Goal: Use online tool/utility: Utilize a website feature to perform a specific function

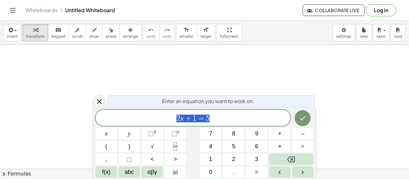
click at [377, 9] on button "Log in" at bounding box center [381, 10] width 30 height 12
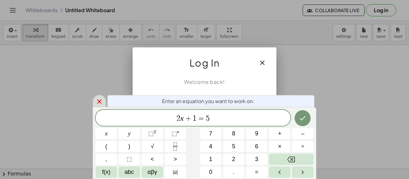
click at [100, 105] on icon at bounding box center [100, 102] width 8 height 8
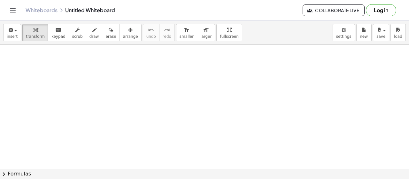
click at [383, 12] on button "Log in" at bounding box center [381, 10] width 30 height 12
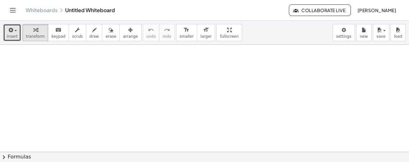
click at [10, 28] on icon "button" at bounding box center [10, 30] width 6 height 8
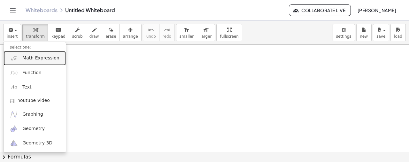
click at [28, 55] on span "Math Expression" at bounding box center [40, 58] width 37 height 6
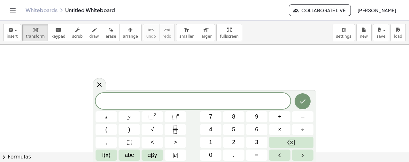
drag, startPoint x: 98, startPoint y: 82, endPoint x: 100, endPoint y: 70, distance: 11.9
click at [98, 81] on icon at bounding box center [100, 85] width 8 height 8
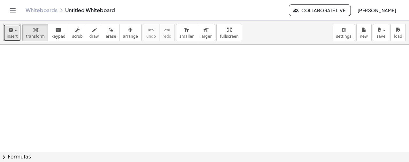
click at [13, 29] on span "button" at bounding box center [13, 30] width 1 height 4
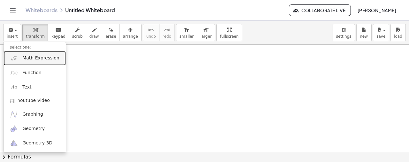
click at [32, 61] on link "Math Expression" at bounding box center [35, 58] width 62 height 14
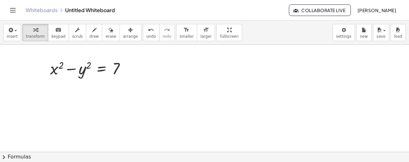
drag, startPoint x: 166, startPoint y: 50, endPoint x: 34, endPoint y: 75, distance: 134.0
click at [19, 34] on div "insert select one: Math Expression Function Text Youtube Video Graphing Geometr…" at bounding box center [204, 33] width 409 height 24
click at [14, 34] on span "insert" at bounding box center [12, 36] width 11 height 4
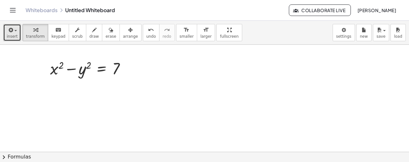
click at [10, 34] on span "insert" at bounding box center [12, 36] width 11 height 4
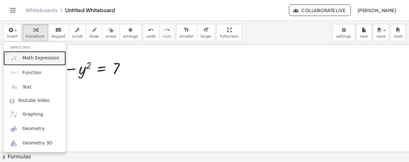
click at [33, 59] on span "Math Expression" at bounding box center [40, 58] width 37 height 6
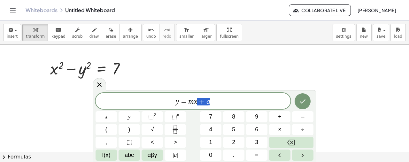
drag, startPoint x: 201, startPoint y: 100, endPoint x: 212, endPoint y: 102, distance: 10.7
click at [179, 104] on span "=" at bounding box center [183, 102] width 9 height 8
click at [151, 131] on span "√" at bounding box center [152, 129] width 3 height 9
click at [199, 101] on var "x" at bounding box center [201, 101] width 4 height 8
click at [203, 100] on span "+" at bounding box center [206, 102] width 9 height 8
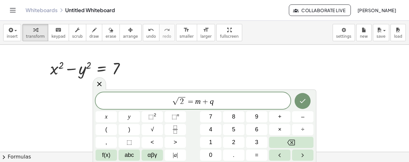
click at [196, 101] on var "m" at bounding box center [197, 101] width 5 height 8
click at [299, 102] on icon "Done" at bounding box center [303, 101] width 8 height 8
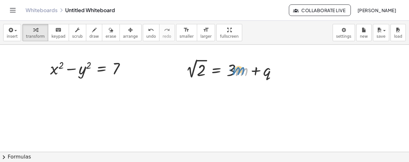
click at [233, 72] on div at bounding box center [234, 68] width 103 height 23
click at [230, 73] on div at bounding box center [234, 68] width 103 height 23
click at [276, 70] on div at bounding box center [278, 69] width 7 height 7
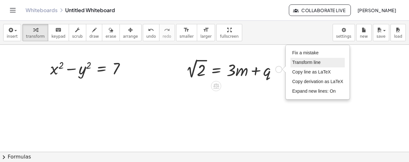
click at [310, 62] on span "Transform line" at bounding box center [306, 62] width 28 height 5
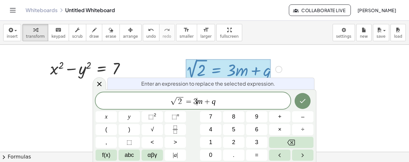
click at [196, 97] on span "√ 2 = 3 ​ m + q" at bounding box center [193, 101] width 195 height 10
drag, startPoint x: 204, startPoint y: 101, endPoint x: 194, endPoint y: 100, distance: 9.6
click at [194, 100] on span "√ 2 = 3 m + q" at bounding box center [193, 101] width 195 height 10
click at [191, 101] on span "=" at bounding box center [195, 102] width 9 height 8
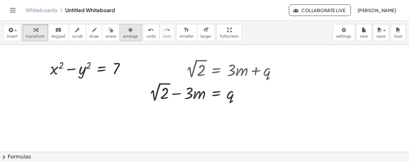
click at [128, 31] on icon "button" at bounding box center [130, 30] width 4 height 8
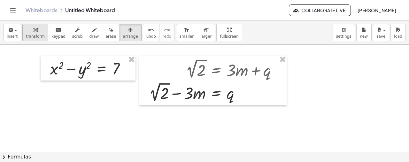
click at [32, 36] on span "transform" at bounding box center [35, 36] width 19 height 4
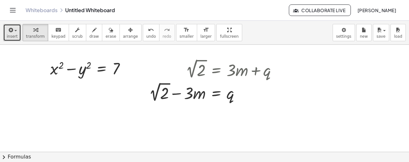
click at [11, 32] on icon "button" at bounding box center [10, 30] width 6 height 8
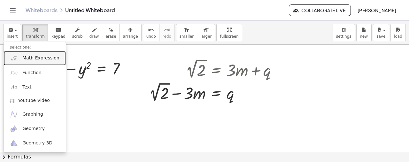
click at [35, 55] on span "Math Expression" at bounding box center [40, 58] width 37 height 6
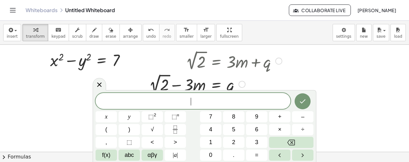
scroll to position [11, 0]
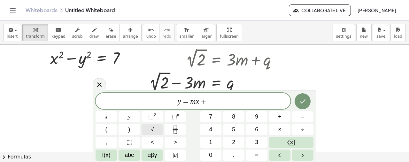
click at [156, 130] on button "√" at bounding box center [152, 129] width 21 height 11
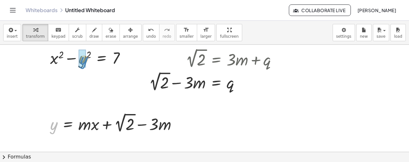
drag, startPoint x: 52, startPoint y: 131, endPoint x: 82, endPoint y: 66, distance: 72.3
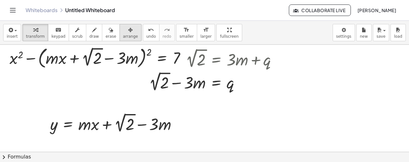
click at [123, 35] on span "arrange" at bounding box center [130, 36] width 15 height 4
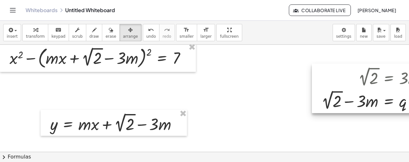
drag, startPoint x: 229, startPoint y: 74, endPoint x: 394, endPoint y: 83, distance: 165.6
click at [399, 83] on div at bounding box center [385, 89] width 147 height 50
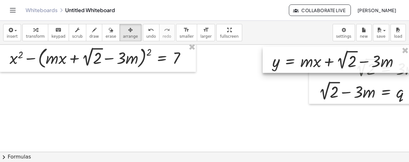
drag, startPoint x: 123, startPoint y: 118, endPoint x: 344, endPoint y: 52, distance: 230.4
click at [344, 52] on div at bounding box center [336, 60] width 147 height 27
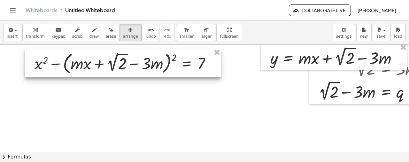
drag, startPoint x: 75, startPoint y: 57, endPoint x: 100, endPoint y: 62, distance: 25.5
click at [100, 62] on div at bounding box center [123, 63] width 196 height 29
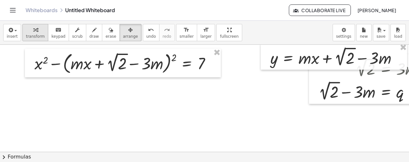
click at [32, 35] on span "transform" at bounding box center [35, 36] width 19 height 4
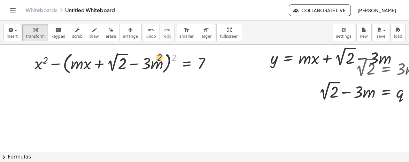
drag, startPoint x: 172, startPoint y: 59, endPoint x: 157, endPoint y: 59, distance: 14.7
click at [157, 59] on div at bounding box center [125, 63] width 188 height 26
click at [173, 60] on div at bounding box center [125, 63] width 188 height 26
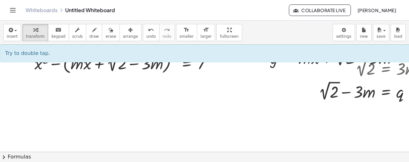
click at [173, 60] on div "Try to double tap. ×" at bounding box center [229, 54] width 459 height 18
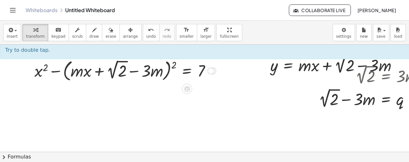
scroll to position [0, 0]
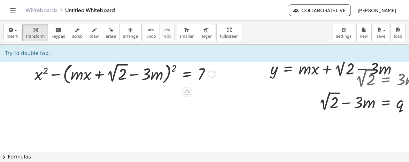
click at [174, 66] on div at bounding box center [125, 74] width 188 height 26
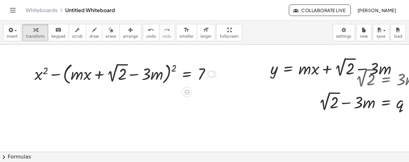
click at [174, 66] on div at bounding box center [125, 74] width 188 height 26
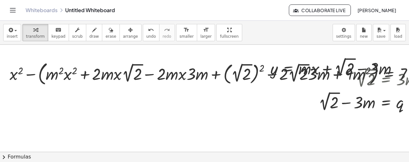
scroll to position [11, 0]
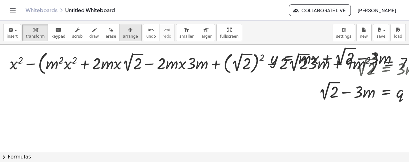
click at [123, 36] on span "arrange" at bounding box center [130, 36] width 15 height 4
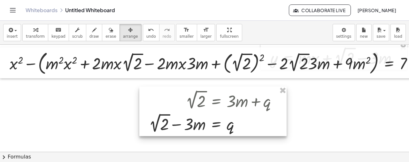
drag, startPoint x: 344, startPoint y: 94, endPoint x: 173, endPoint y: 127, distance: 173.2
click at [173, 127] on div at bounding box center [212, 112] width 147 height 50
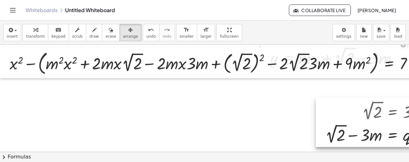
drag, startPoint x: 240, startPoint y: 111, endPoint x: 409, endPoint y: 119, distance: 169.4
click at [409, 119] on div "+ x 2 − y 2 = 7 + x 2 − ( + · m · x + 2 √ 2 − · 3 · m ) 2 = 7 + x 2 − = 7 ( + ·…" at bounding box center [204, 98] width 409 height 107
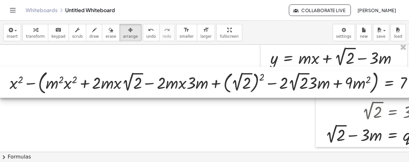
drag, startPoint x: 245, startPoint y: 70, endPoint x: 103, endPoint y: 87, distance: 142.7
click at [103, 87] on div at bounding box center [211, 82] width 423 height 31
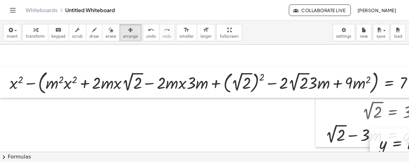
drag, startPoint x: 300, startPoint y: 60, endPoint x: 409, endPoint y: 157, distance: 146.1
click at [409, 157] on div "insert select one: Math Expression Function Text Youtube Video Graphing Geometr…" at bounding box center [204, 91] width 409 height 141
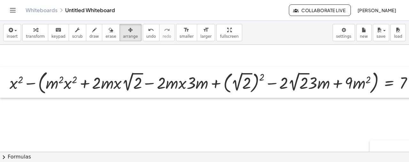
drag, startPoint x: 330, startPoint y: 115, endPoint x: 409, endPoint y: 175, distance: 98.7
click at [409, 162] on html "Graspable Math Activities Whiteboards Classes Account v1.28.4 | Privacy policy …" at bounding box center [204, 81] width 409 height 162
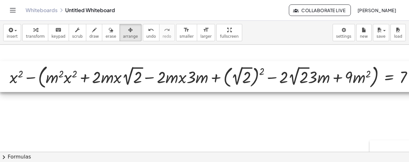
drag, startPoint x: 196, startPoint y: 87, endPoint x: 183, endPoint y: 82, distance: 13.7
click at [183, 82] on div at bounding box center [211, 76] width 423 height 31
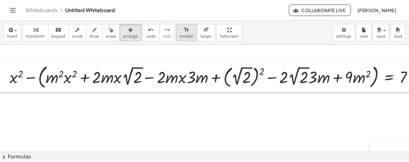
click at [180, 37] on span "smaller" at bounding box center [187, 36] width 14 height 4
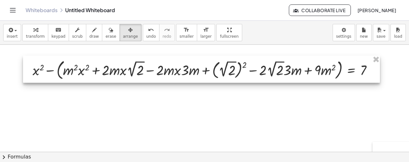
drag, startPoint x: 204, startPoint y: 83, endPoint x: 166, endPoint y: 76, distance: 38.5
click at [166, 76] on div at bounding box center [201, 69] width 357 height 27
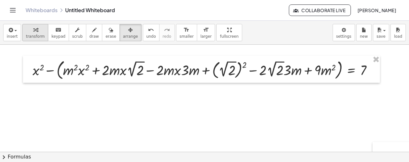
click at [39, 38] on span "transform" at bounding box center [35, 36] width 19 height 4
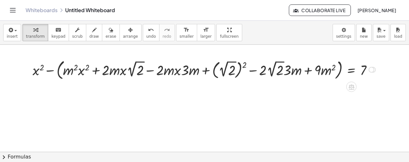
click at [59, 72] on div at bounding box center [205, 69] width 352 height 24
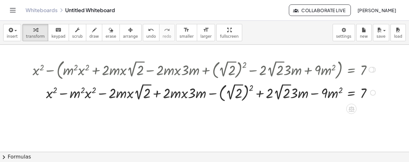
scroll to position [21, 0]
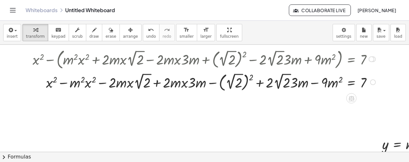
click at [219, 83] on div at bounding box center [205, 82] width 352 height 22
click at [221, 84] on div at bounding box center [205, 82] width 352 height 22
drag, startPoint x: 251, startPoint y: 74, endPoint x: 240, endPoint y: 75, distance: 11.3
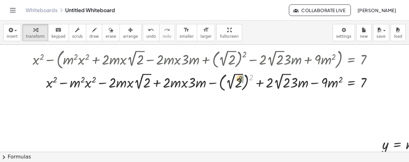
click at [240, 75] on div at bounding box center [205, 82] width 352 height 22
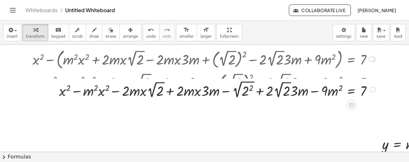
click at [252, 82] on div at bounding box center [198, 82] width 365 height 22
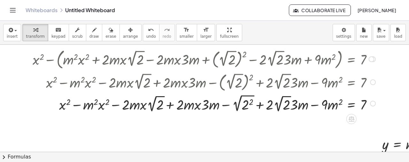
click at [251, 99] on div at bounding box center [205, 103] width 352 height 21
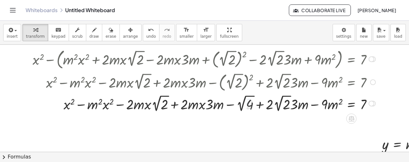
click at [242, 106] on div at bounding box center [205, 103] width 352 height 20
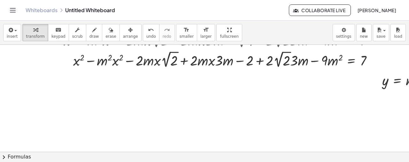
scroll to position [75, 0]
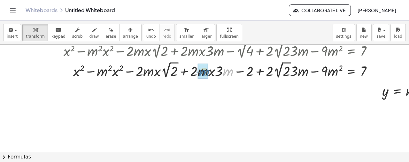
drag, startPoint x: 228, startPoint y: 71, endPoint x: 204, endPoint y: 71, distance: 24.0
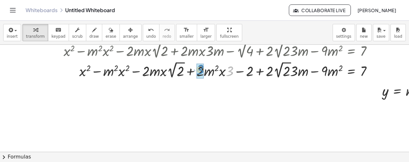
drag, startPoint x: 230, startPoint y: 73, endPoint x: 201, endPoint y: 72, distance: 29.8
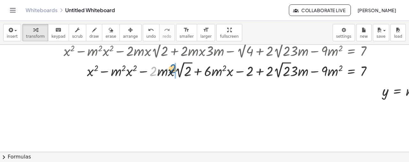
drag, startPoint x: 153, startPoint y: 71, endPoint x: 172, endPoint y: 69, distance: 19.3
click at [172, 69] on div at bounding box center [205, 70] width 352 height 20
drag, startPoint x: 295, startPoint y: 70, endPoint x: 270, endPoint y: 71, distance: 25.0
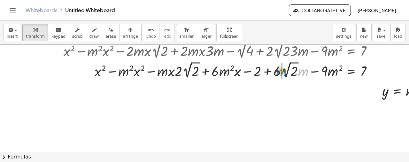
drag, startPoint x: 305, startPoint y: 73, endPoint x: 282, endPoint y: 73, distance: 22.1
click at [282, 73] on div at bounding box center [205, 70] width 352 height 20
drag, startPoint x: 363, startPoint y: 69, endPoint x: 260, endPoint y: 69, distance: 102.4
click at [260, 69] on div at bounding box center [205, 70] width 352 height 20
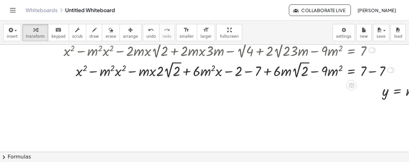
click at [248, 73] on div at bounding box center [214, 70] width 370 height 20
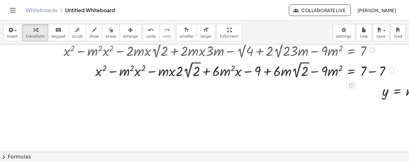
click at [374, 73] on div at bounding box center [214, 70] width 370 height 20
click at [371, 71] on div at bounding box center [372, 70] width 6 height 6
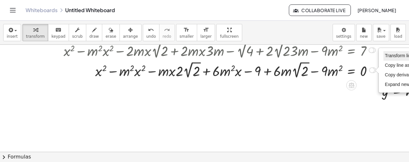
click at [393, 57] on span "Transform line" at bounding box center [399, 55] width 28 height 5
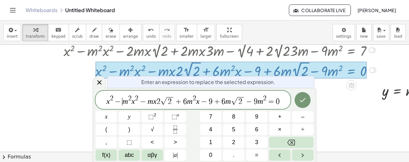
click at [124, 97] on span "x 2 − ​ m 2 x 2 − m x 2 √ 2 + 6 m 2 x − 9 + 6 m √ 2 − 9 m 2 = 0" at bounding box center [193, 101] width 195 height 12
click at [96, 80] on icon at bounding box center [100, 83] width 8 height 8
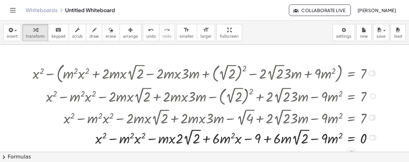
scroll to position [11, 0]
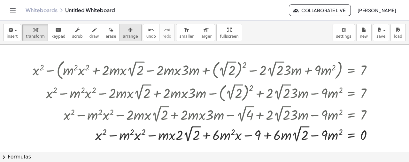
click at [123, 34] on span "arrange" at bounding box center [130, 36] width 15 height 4
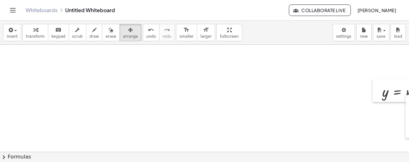
scroll to position [75, 0]
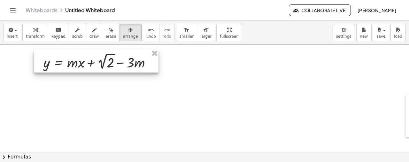
drag, startPoint x: 381, startPoint y: 90, endPoint x: 41, endPoint y: 61, distance: 341.9
click at [41, 61] on div at bounding box center [96, 61] width 125 height 23
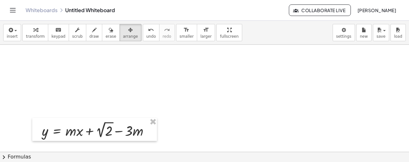
scroll to position [85, 0]
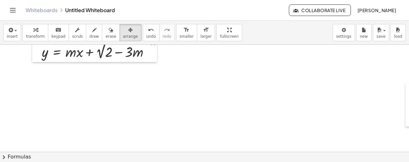
drag, startPoint x: 377, startPoint y: 126, endPoint x: 289, endPoint y: 114, distance: 89.0
click at [289, 114] on div at bounding box center [272, 121] width 544 height 323
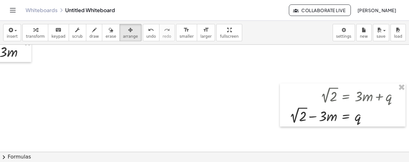
scroll to position [85, 139]
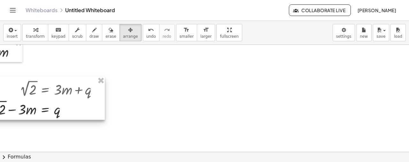
drag, startPoint x: 360, startPoint y: 107, endPoint x: 103, endPoint y: 101, distance: 257.3
click at [89, 96] on div at bounding box center [42, 98] width 126 height 43
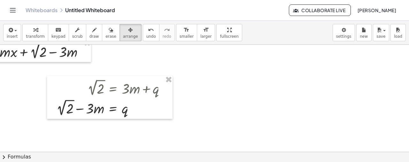
scroll to position [85, 0]
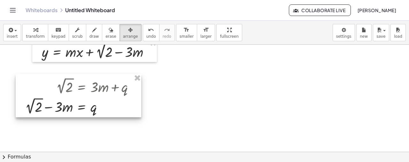
drag, startPoint x: 146, startPoint y: 101, endPoint x: 61, endPoint y: 101, distance: 85.4
click at [61, 101] on div at bounding box center [79, 95] width 126 height 43
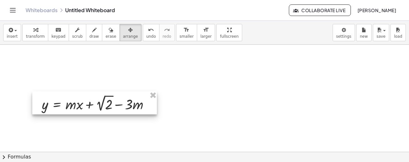
scroll to position [32, 0]
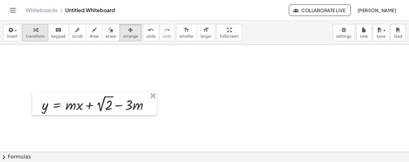
click at [33, 30] on icon "button" at bounding box center [35, 30] width 4 height 8
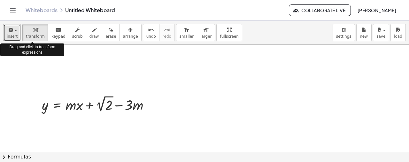
click at [16, 30] on button "insert" at bounding box center [12, 32] width 18 height 17
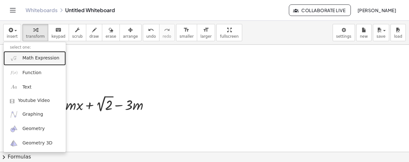
click at [32, 60] on span "Math Expression" at bounding box center [40, 58] width 37 height 6
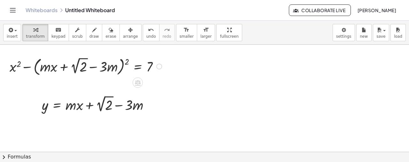
drag, startPoint x: 75, startPoint y: 66, endPoint x: 37, endPoint y: 90, distance: 44.1
drag, startPoint x: 97, startPoint y: 83, endPoint x: 115, endPoint y: 80, distance: 17.5
click at [157, 68] on div at bounding box center [158, 67] width 6 height 6
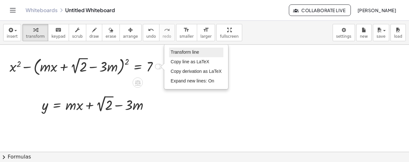
click at [189, 53] on span "Transform line" at bounding box center [185, 52] width 28 height 5
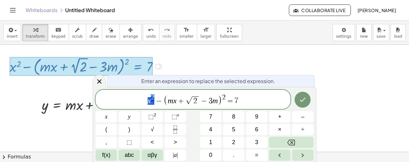
drag, startPoint x: 154, startPoint y: 96, endPoint x: 147, endPoint y: 96, distance: 7.0
click at [169, 103] on var "m" at bounding box center [168, 101] width 5 height 8
click at [175, 102] on span "​ m x + √ 2 − 3 m" at bounding box center [191, 100] width 50 height 9
drag, startPoint x: 174, startPoint y: 99, endPoint x: 166, endPoint y: 97, distance: 7.9
drag, startPoint x: 196, startPoint y: 101, endPoint x: 210, endPoint y: 104, distance: 14.7
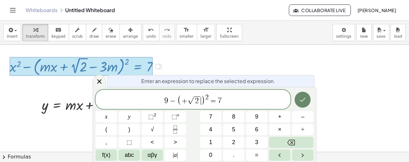
click at [303, 99] on icon "Done" at bounding box center [303, 100] width 8 height 8
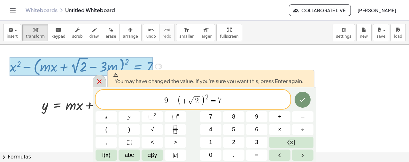
click at [102, 85] on div at bounding box center [99, 81] width 13 height 12
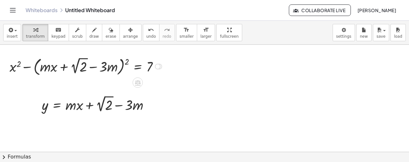
click at [127, 61] on div at bounding box center [86, 66] width 161 height 22
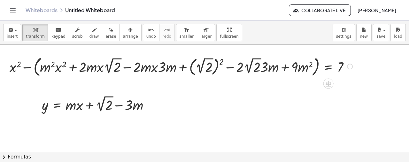
click at [221, 62] on div at bounding box center [182, 66] width 352 height 24
click at [221, 62] on div at bounding box center [196, 66] width 324 height 22
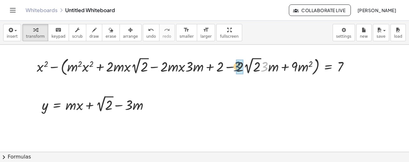
drag, startPoint x: 263, startPoint y: 69, endPoint x: 238, endPoint y: 68, distance: 25.6
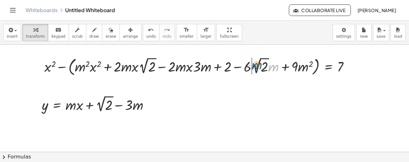
drag, startPoint x: 274, startPoint y: 69, endPoint x: 258, endPoint y: 67, distance: 16.8
click at [258, 67] on div at bounding box center [199, 66] width 317 height 22
drag, startPoint x: 198, startPoint y: 66, endPoint x: 201, endPoint y: 66, distance: 3.2
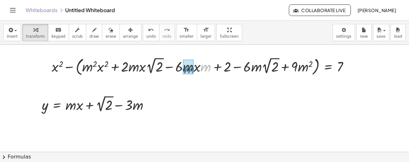
drag, startPoint x: 206, startPoint y: 67, endPoint x: 189, endPoint y: 68, distance: 17.0
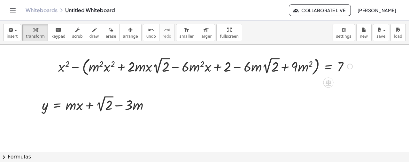
click at [87, 66] on div at bounding box center [206, 66] width 303 height 22
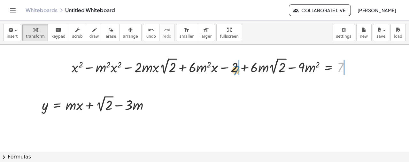
drag, startPoint x: 342, startPoint y: 64, endPoint x: 240, endPoint y: 66, distance: 102.7
click at [240, 66] on div at bounding box center [213, 66] width 290 height 20
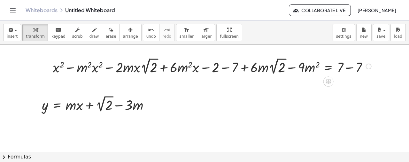
click at [225, 69] on div at bounding box center [213, 66] width 327 height 20
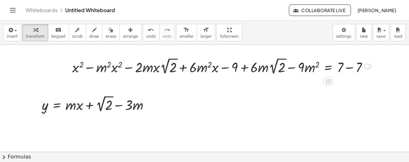
click at [347, 67] on div at bounding box center [223, 66] width 308 height 20
drag, startPoint x: 166, startPoint y: 68, endPoint x: 141, endPoint y: 69, distance: 24.3
click at [141, 69] on div at bounding box center [214, 66] width 290 height 20
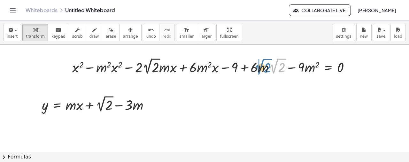
drag, startPoint x: 276, startPoint y: 70, endPoint x: 262, endPoint y: 71, distance: 13.8
click at [262, 71] on div at bounding box center [214, 66] width 290 height 20
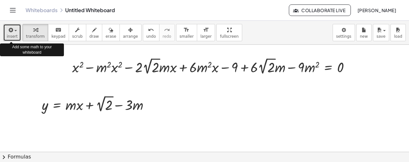
click at [13, 34] on span "insert" at bounding box center [12, 36] width 11 height 4
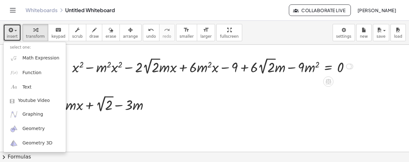
click at [349, 66] on div "Transform line Copy line as LaTeX Copy derivation as LaTeX Expand new lines: On" at bounding box center [349, 67] width 6 height 6
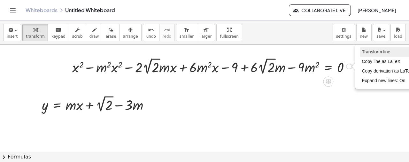
click at [369, 54] on li "Transform line" at bounding box center [388, 52] width 54 height 10
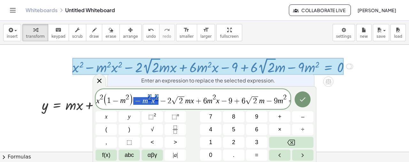
drag, startPoint x: 137, startPoint y: 100, endPoint x: 155, endPoint y: 103, distance: 18.4
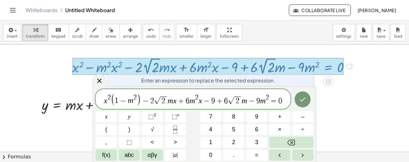
click at [148, 99] on span "−" at bounding box center [145, 101] width 9 height 8
drag, startPoint x: 176, startPoint y: 100, endPoint x: 181, endPoint y: 104, distance: 6.4
drag, startPoint x: 186, startPoint y: 98, endPoint x: 182, endPoint y: 99, distance: 4.2
click at [202, 100] on span "−" at bounding box center [205, 101] width 9 height 8
click at [306, 98] on icon "Done" at bounding box center [303, 99] width 6 height 4
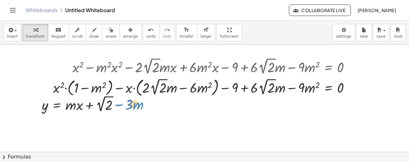
click at [116, 105] on div at bounding box center [98, 104] width 119 height 20
click at [124, 32] on div "button" at bounding box center [130, 30] width 15 height 8
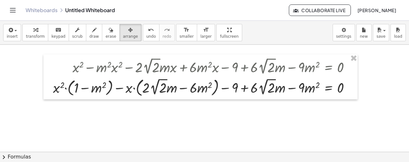
drag, startPoint x: 142, startPoint y: 119, endPoint x: 409, endPoint y: 175, distance: 273.1
click at [409, 162] on html "Graspable Math Activities Whiteboards Classes Account v1.28.4 | Privacy policy …" at bounding box center [204, 81] width 409 height 162
click at [29, 35] on span "transform" at bounding box center [35, 36] width 19 height 4
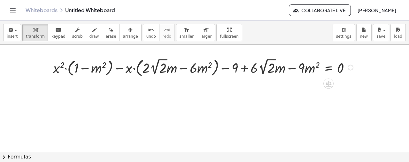
drag, startPoint x: 350, startPoint y: 87, endPoint x: 347, endPoint y: 64, distance: 23.5
click at [329, 67] on div "+ · x 2 · ( + 1 − m 2 ) − · x · ( + · 2 · 2 √ 2 · m − · 6 · m 2 ) − 9 + · 6 · 2…" at bounding box center [329, 67] width 0 height 0
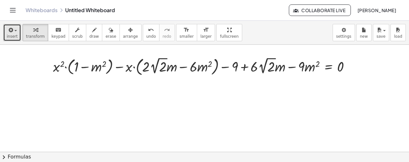
click at [10, 35] on span "insert" at bounding box center [12, 36] width 11 height 4
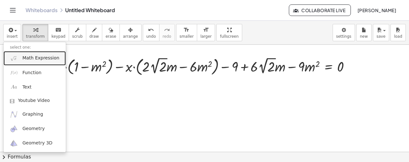
click at [45, 57] on span "Math Expression" at bounding box center [40, 58] width 37 height 6
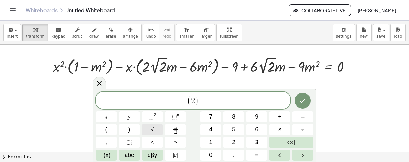
click at [157, 130] on button "√" at bounding box center [152, 129] width 21 height 11
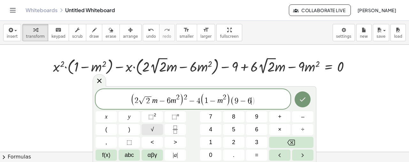
click at [153, 126] on span "√" at bounding box center [152, 129] width 3 height 9
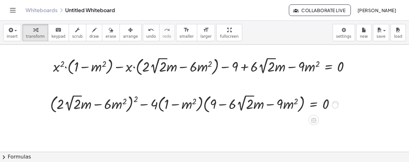
click at [335, 101] on div at bounding box center [336, 104] width 6 height 6
click at [336, 106] on div at bounding box center [336, 104] width 6 height 6
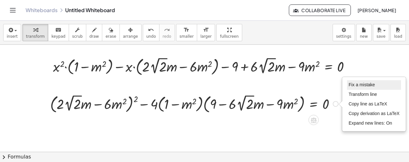
click at [355, 85] on span "Fix a mistake" at bounding box center [362, 84] width 26 height 5
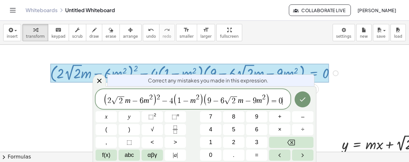
scroll to position [73, 0]
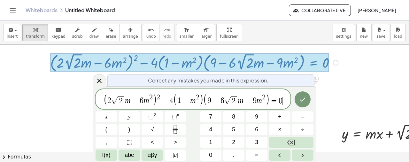
click at [219, 99] on span "−" at bounding box center [215, 101] width 9 height 8
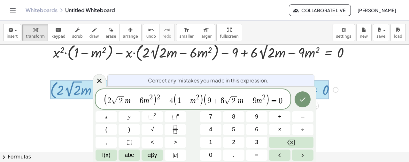
scroll to position [41, 0]
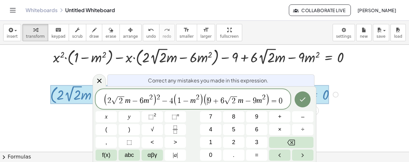
click at [208, 99] on span "9" at bounding box center [210, 101] width 4 height 8
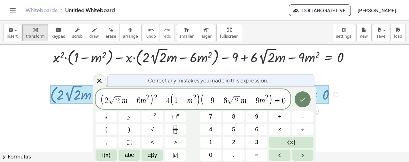
click at [304, 96] on icon "Done" at bounding box center [303, 100] width 8 height 8
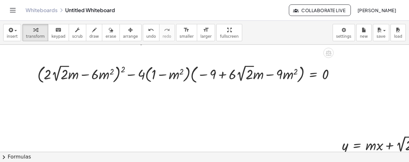
scroll to position [64, 0]
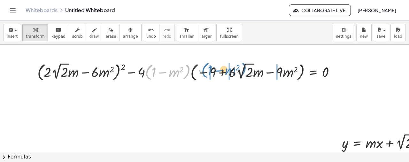
drag, startPoint x: 188, startPoint y: 75, endPoint x: 245, endPoint y: 73, distance: 56.7
click at [245, 73] on div at bounding box center [188, 71] width 309 height 22
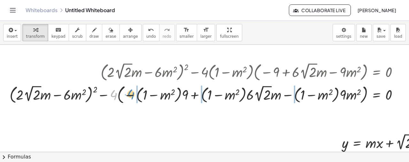
drag, startPoint x: 115, startPoint y: 92, endPoint x: 132, endPoint y: 92, distance: 17.3
click at [132, 92] on div at bounding box center [206, 94] width 401 height 23
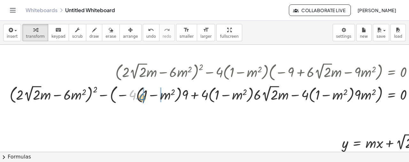
drag, startPoint x: 134, startPoint y: 96, endPoint x: 143, endPoint y: 95, distance: 9.0
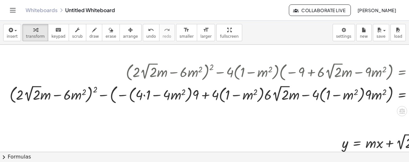
click at [144, 96] on div at bounding box center [219, 94] width 426 height 23
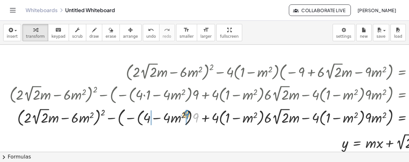
drag, startPoint x: 196, startPoint y: 118, endPoint x: 186, endPoint y: 115, distance: 9.8
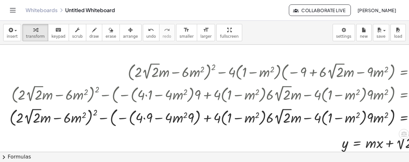
drag, startPoint x: 144, startPoint y: 118, endPoint x: 175, endPoint y: 121, distance: 31.4
click at [143, 118] on div at bounding box center [220, 116] width 428 height 23
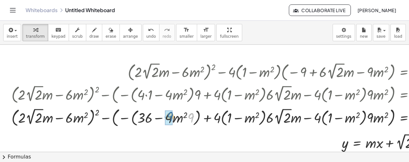
drag, startPoint x: 191, startPoint y: 117, endPoint x: 171, endPoint y: 116, distance: 20.8
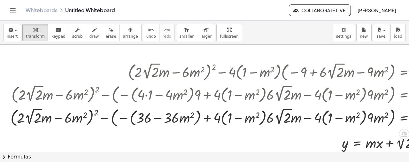
click at [122, 119] on div at bounding box center [220, 116] width 427 height 23
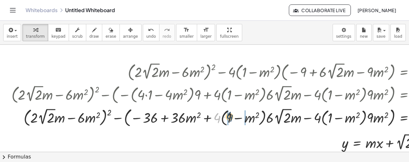
drag, startPoint x: 218, startPoint y: 118, endPoint x: 230, endPoint y: 117, distance: 12.8
click at [230, 117] on div at bounding box center [221, 116] width 426 height 23
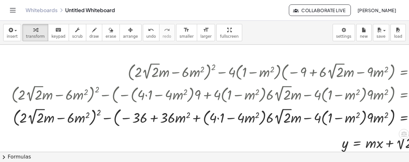
click at [217, 117] on div at bounding box center [221, 116] width 426 height 23
click at [218, 118] on div at bounding box center [221, 116] width 426 height 23
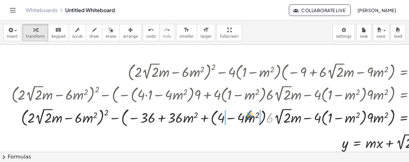
drag, startPoint x: 267, startPoint y: 119, endPoint x: 247, endPoint y: 116, distance: 21.0
click at [247, 116] on div at bounding box center [221, 116] width 426 height 23
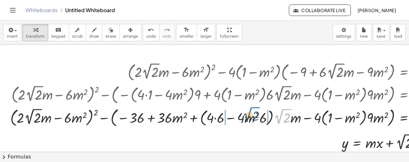
drag, startPoint x: 279, startPoint y: 121, endPoint x: 247, endPoint y: 119, distance: 32.0
click at [247, 119] on div at bounding box center [220, 116] width 427 height 23
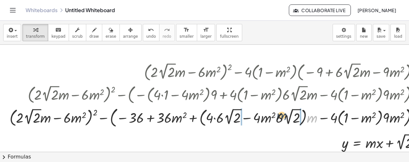
drag, startPoint x: 311, startPoint y: 120, endPoint x: 280, endPoint y: 117, distance: 30.8
click at [280, 117] on div at bounding box center [228, 117] width 444 height 24
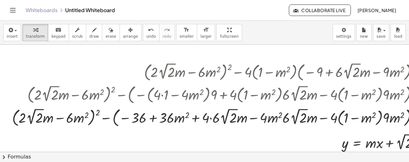
click at [210, 118] on div at bounding box center [229, 116] width 441 height 23
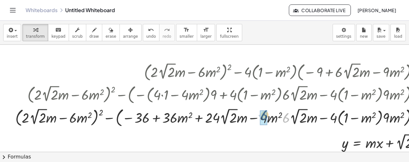
drag, startPoint x: 286, startPoint y: 119, endPoint x: 264, endPoint y: 116, distance: 22.6
drag, startPoint x: 310, startPoint y: 117, endPoint x: 289, endPoint y: 123, distance: 21.7
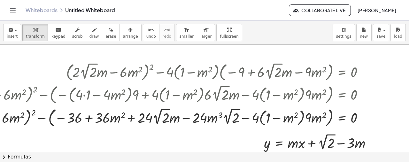
scroll to position [64, 79]
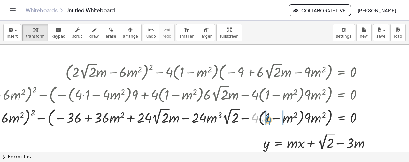
drag, startPoint x: 255, startPoint y: 119, endPoint x: 269, endPoint y: 123, distance: 13.9
click at [269, 123] on div at bounding box center [157, 116] width 427 height 23
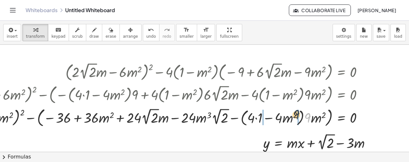
drag, startPoint x: 306, startPoint y: 117, endPoint x: 292, endPoint y: 115, distance: 14.2
click at [292, 115] on div at bounding box center [152, 116] width 438 height 23
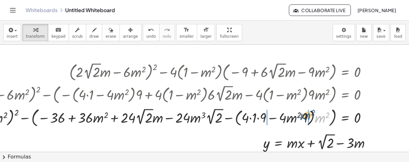
drag, startPoint x: 317, startPoint y: 120, endPoint x: 302, endPoint y: 118, distance: 15.3
click at [302, 118] on div at bounding box center [152, 116] width 448 height 23
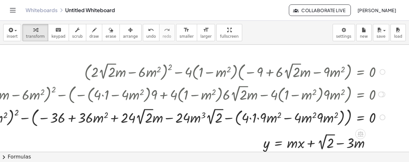
click at [251, 119] on div at bounding box center [159, 116] width 463 height 23
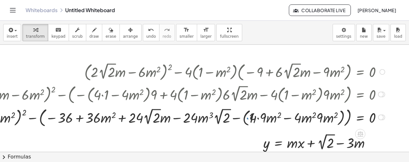
click at [259, 119] on div at bounding box center [162, 116] width 455 height 23
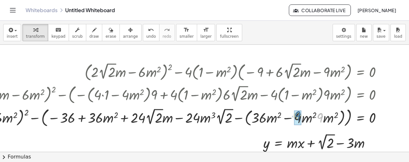
drag, startPoint x: 321, startPoint y: 121, endPoint x: 298, endPoint y: 119, distance: 22.5
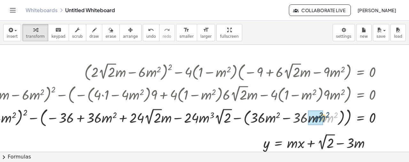
drag, startPoint x: 327, startPoint y: 120, endPoint x: 318, endPoint y: 120, distance: 8.6
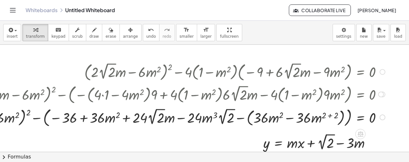
click at [330, 115] on div at bounding box center [165, 116] width 451 height 23
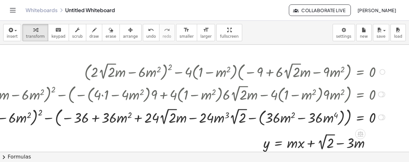
click at [251, 119] on div at bounding box center [170, 116] width 439 height 23
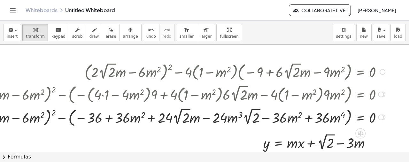
click at [63, 117] on div at bounding box center [178, 117] width 426 height 22
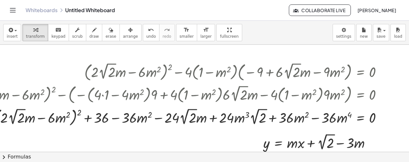
scroll to position [64, 0]
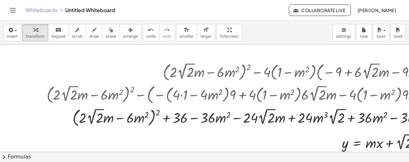
click at [159, 112] on div at bounding box center [257, 117] width 426 height 22
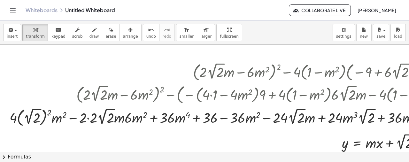
click at [48, 112] on div at bounding box center [252, 117] width 493 height 22
click at [43, 118] on div at bounding box center [264, 117] width 469 height 20
click at [88, 119] on div at bounding box center [269, 117] width 459 height 20
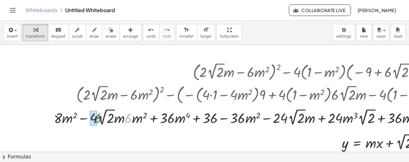
drag, startPoint x: 114, startPoint y: 117, endPoint x: 99, endPoint y: 117, distance: 14.4
click at [99, 117] on div at bounding box center [275, 117] width 448 height 20
drag, startPoint x: 139, startPoint y: 120, endPoint x: 131, endPoint y: 120, distance: 7.7
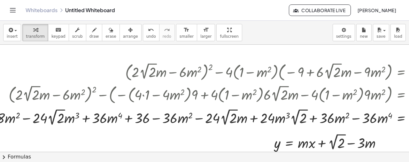
scroll to position [64, 68]
click at [180, 32] on div "format_size" at bounding box center [187, 30] width 14 height 8
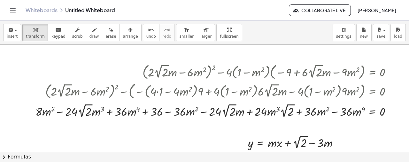
scroll to position [64, 97]
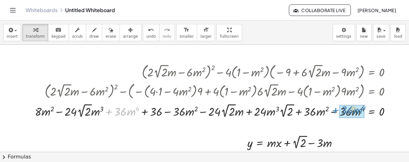
drag, startPoint x: 109, startPoint y: 112, endPoint x: 337, endPoint y: 111, distance: 227.1
click at [337, 111] on div at bounding box center [216, 110] width 368 height 17
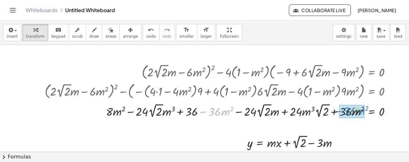
drag, startPoint x: 205, startPoint y: 112, endPoint x: 340, endPoint y: 112, distance: 135.0
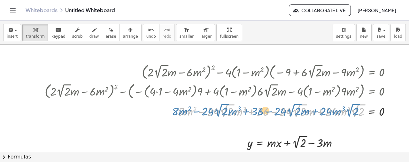
drag, startPoint x: 203, startPoint y: 111, endPoint x: 197, endPoint y: 111, distance: 5.4
click at [197, 111] on div at bounding box center [221, 110] width 358 height 17
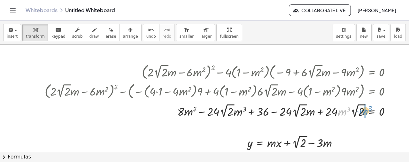
drag, startPoint x: 341, startPoint y: 113, endPoint x: 363, endPoint y: 112, distance: 21.8
click at [363, 112] on div at bounding box center [221, 110] width 358 height 17
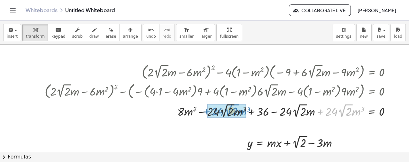
drag, startPoint x: 321, startPoint y: 112, endPoint x: 206, endPoint y: 112, distance: 114.5
click at [206, 112] on div at bounding box center [221, 110] width 358 height 17
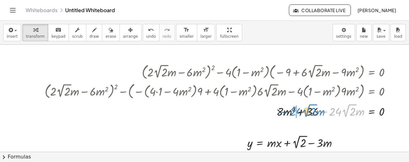
drag, startPoint x: 324, startPoint y: 112, endPoint x: 284, endPoint y: 112, distance: 39.7
click at [284, 112] on div at bounding box center [221, 110] width 358 height 17
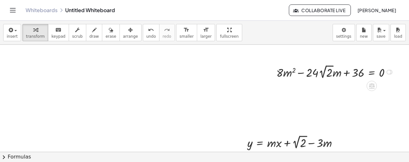
drag, startPoint x: 390, startPoint y: 110, endPoint x: 382, endPoint y: 64, distance: 46.1
click at [372, 72] on div "+ = 0 36 · · 2 √ 2 · m 24 + − · · m 2 8 Fix a mistake Transform line Copy line …" at bounding box center [372, 72] width 0 height 0
click at [391, 73] on div at bounding box center [389, 72] width 5 height 5
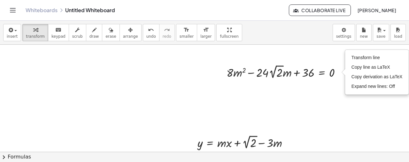
scroll to position [64, 152]
click at [373, 59] on span "Transform line" at bounding box center [366, 57] width 28 height 5
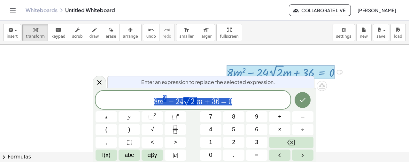
scroll to position [64, 139]
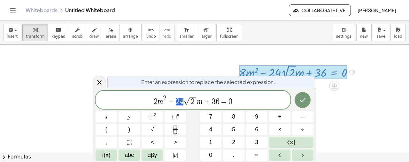
drag, startPoint x: 177, startPoint y: 101, endPoint x: 184, endPoint y: 100, distance: 7.7
drag, startPoint x: 213, startPoint y: 101, endPoint x: 222, endPoint y: 101, distance: 8.6
click at [305, 98] on icon "Done" at bounding box center [303, 100] width 8 height 8
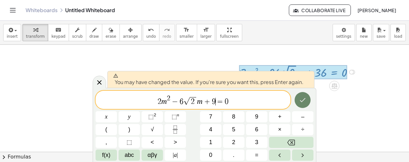
click at [303, 98] on icon "Done" at bounding box center [303, 100] width 8 height 8
click at [303, 98] on div at bounding box center [137, 142] width 544 height 323
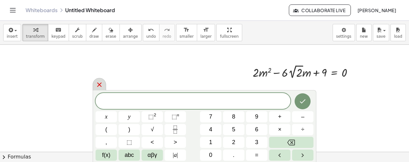
click at [101, 84] on icon at bounding box center [100, 85] width 8 height 8
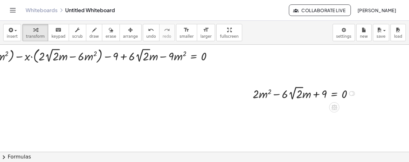
scroll to position [53, 139]
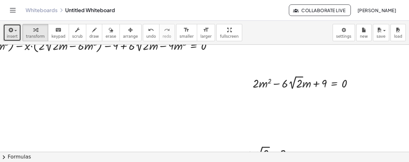
click at [9, 36] on span "insert" at bounding box center [12, 36] width 11 height 4
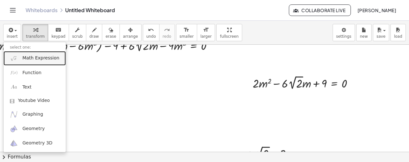
click at [43, 61] on span "Math Expression" at bounding box center [40, 58] width 37 height 6
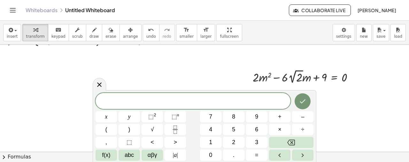
scroll to position [64, 139]
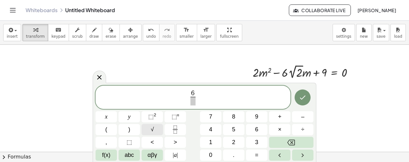
click at [153, 129] on span "√" at bounding box center [152, 129] width 3 height 9
click at [112, 155] on button "f(x)" at bounding box center [106, 155] width 21 height 11
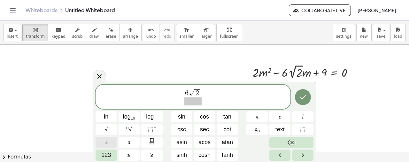
click at [106, 142] on span "±" at bounding box center [106, 142] width 3 height 9
click at [103, 134] on button "√" at bounding box center [106, 129] width 21 height 11
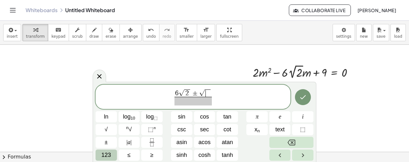
click at [107, 157] on span "123" at bounding box center [106, 155] width 10 height 9
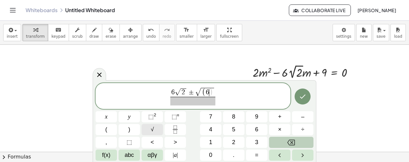
click at [156, 130] on button "√" at bounding box center [152, 129] width 21 height 11
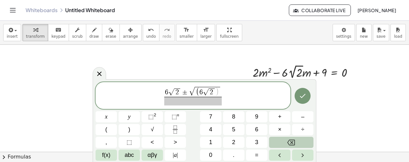
click at [218, 91] on span ")" at bounding box center [218, 92] width 4 height 9
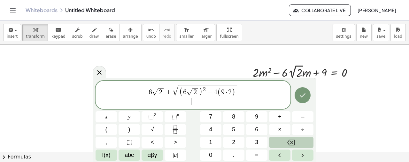
click at [205, 102] on span "​" at bounding box center [193, 101] width 91 height 9
click at [255, 95] on span "6 √ 2 ± √ ( 6 √ 2 ) 2 − 4 ( 9 · 2 ) 4 ​ ​" at bounding box center [193, 95] width 195 height 21
click at [307, 98] on button "Done" at bounding box center [303, 95] width 16 height 16
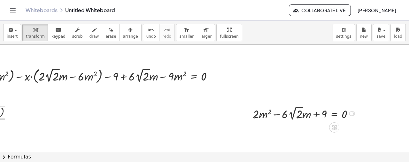
scroll to position [0, 139]
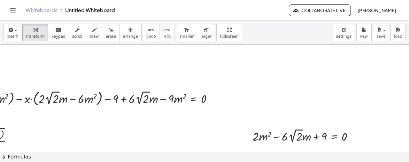
drag, startPoint x: 228, startPoint y: 153, endPoint x: 211, endPoint y: 146, distance: 18.1
click at [211, 146] on div "insert select one: Math Expression Function Text Youtube Video Graphing Geometr…" at bounding box center [204, 91] width 409 height 141
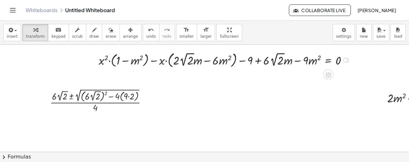
scroll to position [53, 0]
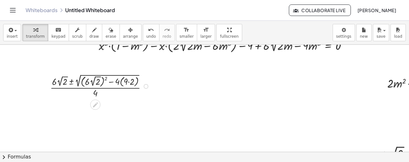
click at [105, 77] on div at bounding box center [101, 86] width 108 height 27
drag, startPoint x: 106, startPoint y: 77, endPoint x: 100, endPoint y: 82, distance: 7.6
click at [100, 82] on div at bounding box center [101, 86] width 108 height 27
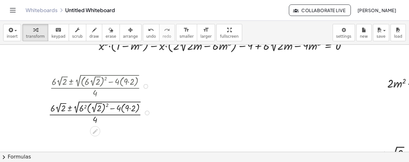
click at [107, 102] on div at bounding box center [100, 112] width 111 height 27
click at [93, 106] on div at bounding box center [101, 112] width 108 height 26
drag, startPoint x: 113, startPoint y: 108, endPoint x: 119, endPoint y: 107, distance: 6.4
click at [119, 109] on div at bounding box center [101, 112] width 108 height 25
click at [124, 108] on div at bounding box center [101, 112] width 108 height 25
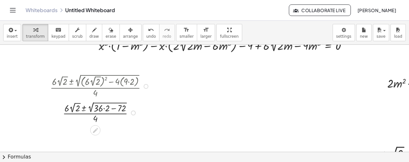
click at [106, 108] on div at bounding box center [101, 112] width 108 height 25
click at [109, 108] on div at bounding box center [101, 112] width 108 height 25
click at [105, 108] on div at bounding box center [101, 112] width 108 height 24
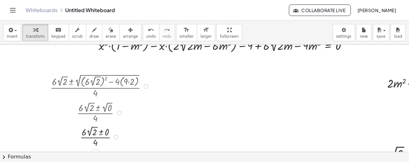
click at [102, 130] on div at bounding box center [101, 136] width 108 height 24
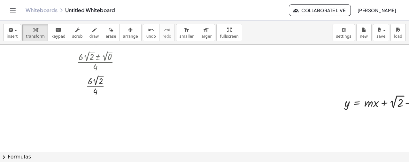
scroll to position [107, 0]
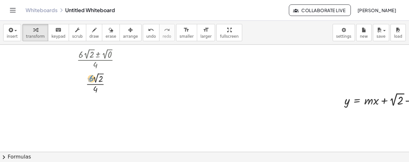
click at [92, 78] on div at bounding box center [101, 83] width 108 height 24
click at [94, 90] on div at bounding box center [101, 83] width 108 height 24
click at [95, 84] on div at bounding box center [101, 83] width 108 height 24
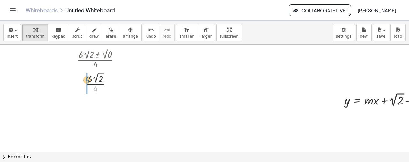
drag, startPoint x: 95, startPoint y: 89, endPoint x: 87, endPoint y: 79, distance: 12.7
drag, startPoint x: 91, startPoint y: 108, endPoint x: 84, endPoint y: 111, distance: 8.0
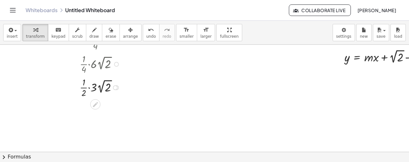
scroll to position [160, 0]
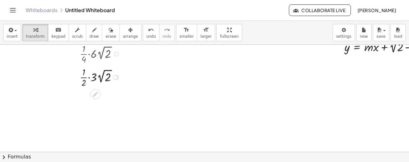
click at [89, 78] on div at bounding box center [101, 76] width 108 height 23
click at [91, 101] on div at bounding box center [101, 100] width 108 height 23
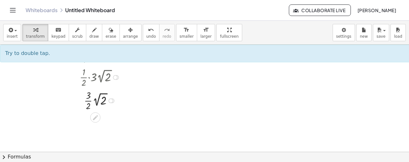
click at [111, 101] on div at bounding box center [110, 101] width 5 height 5
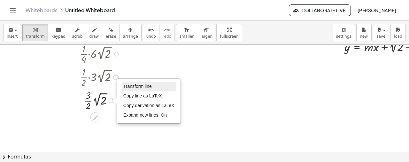
click at [128, 88] on span "Transform line" at bounding box center [137, 86] width 28 height 5
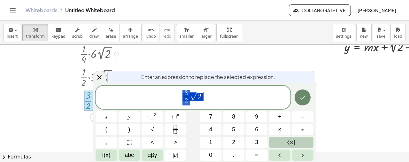
click at [300, 98] on icon "Done" at bounding box center [303, 98] width 8 height 8
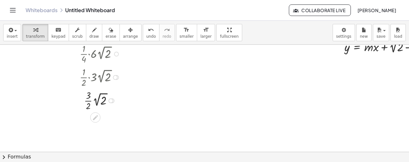
click at [91, 101] on div at bounding box center [101, 100] width 108 height 23
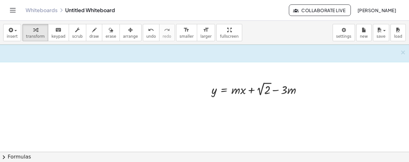
scroll to position [117, 133]
click at [301, 88] on div at bounding box center [302, 89] width 5 height 5
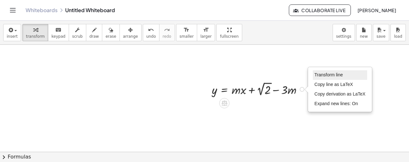
click at [325, 75] on span "Transform line" at bounding box center [329, 74] width 28 height 5
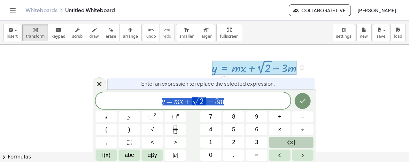
scroll to position [141, 133]
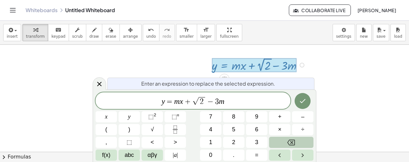
click at [181, 102] on var "x" at bounding box center [182, 101] width 4 height 8
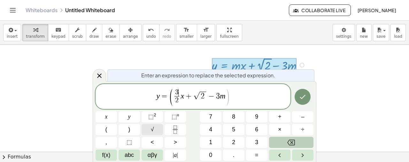
click at [148, 126] on button "√" at bounding box center [152, 129] width 21 height 11
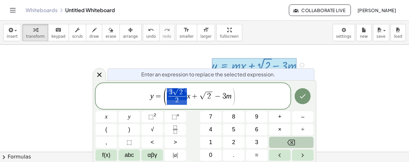
click at [187, 98] on var "x" at bounding box center [189, 96] width 4 height 8
drag, startPoint x: 187, startPoint y: 97, endPoint x: 176, endPoint y: 97, distance: 11.2
click at [176, 97] on span "( 3 √ 2 2 ​ )" at bounding box center [177, 97] width 28 height 18
drag, startPoint x: 231, startPoint y: 95, endPoint x: 235, endPoint y: 95, distance: 3.9
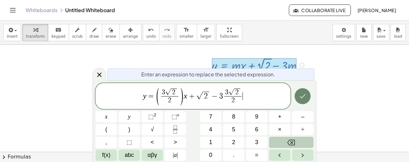
click at [303, 97] on icon "Done" at bounding box center [303, 96] width 8 height 8
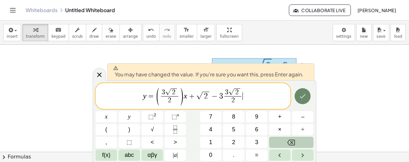
click at [303, 95] on icon "Done" at bounding box center [303, 96] width 8 height 8
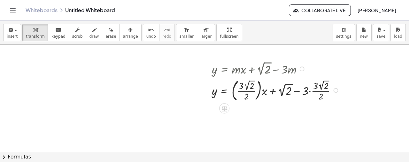
scroll to position [139, 133]
click at [310, 89] on div at bounding box center [277, 89] width 136 height 26
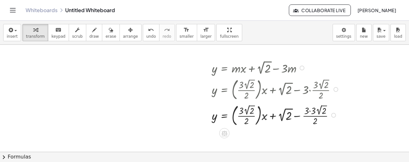
click at [312, 110] on div at bounding box center [277, 115] width 136 height 26
drag, startPoint x: 264, startPoint y: 116, endPoint x: 257, endPoint y: 108, distance: 10.9
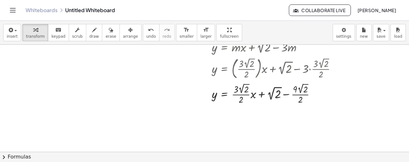
scroll to position [160, 133]
click at [286, 95] on div at bounding box center [277, 93] width 136 height 24
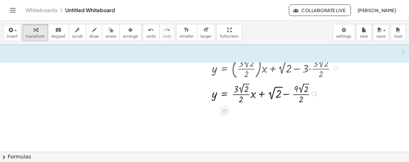
click at [285, 95] on div at bounding box center [277, 93] width 136 height 24
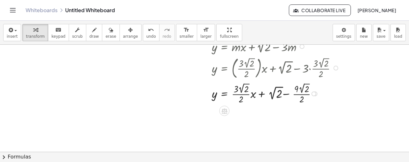
click at [285, 95] on div at bounding box center [277, 93] width 136 height 24
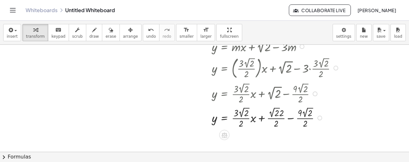
click at [291, 117] on div at bounding box center [277, 117] width 136 height 24
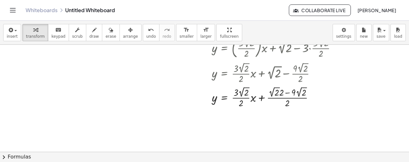
scroll to position [181, 133]
click at [286, 92] on div at bounding box center [277, 96] width 136 height 24
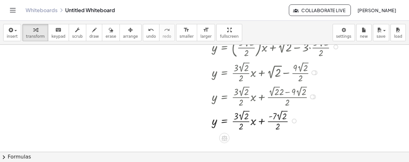
click at [261, 123] on div at bounding box center [277, 120] width 136 height 24
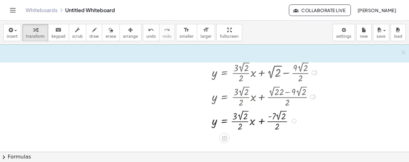
click at [261, 123] on div at bounding box center [277, 120] width 136 height 24
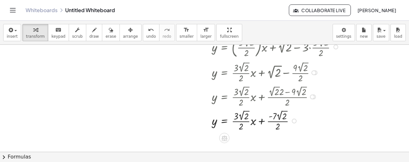
click at [261, 123] on div at bounding box center [277, 120] width 136 height 24
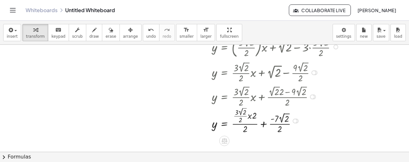
click at [266, 125] on div at bounding box center [277, 120] width 136 height 29
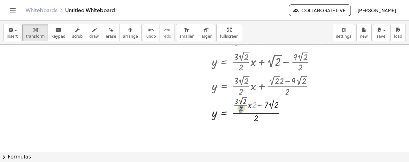
drag, startPoint x: 256, startPoint y: 103, endPoint x: 242, endPoint y: 106, distance: 13.5
click at [242, 106] on div at bounding box center [277, 109] width 136 height 29
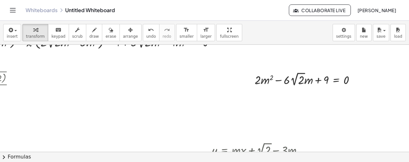
scroll to position [53, 133]
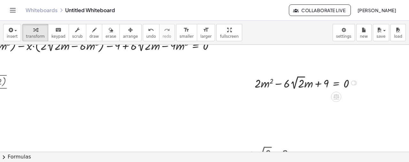
click at [353, 82] on div "Transform line Copy line as LaTeX Copy derivation as LaTeX Expand new lines: Off" at bounding box center [353, 83] width 5 height 5
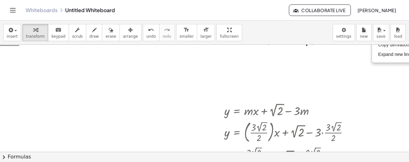
scroll to position [96, 121]
click at [312, 109] on div at bounding box center [314, 110] width 5 height 5
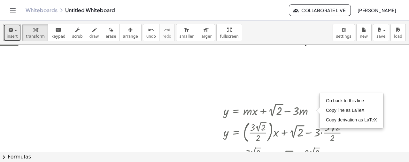
click at [8, 28] on icon "button" at bounding box center [10, 30] width 6 height 8
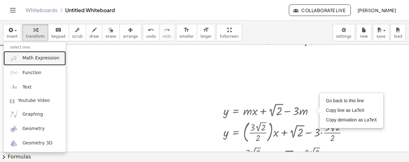
click at [22, 54] on link "Math Expression" at bounding box center [35, 58] width 62 height 14
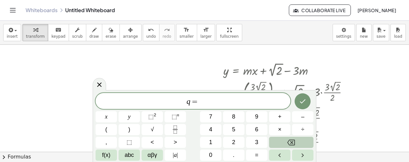
scroll to position [139, 121]
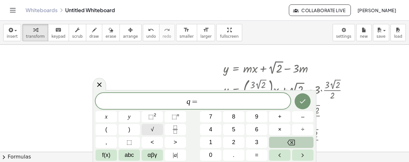
click at [154, 129] on button "√" at bounding box center [152, 129] width 21 height 11
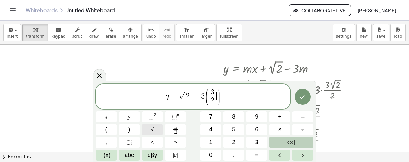
click at [151, 128] on span "√" at bounding box center [152, 129] width 3 height 9
click at [299, 95] on icon "Done" at bounding box center [303, 97] width 8 height 8
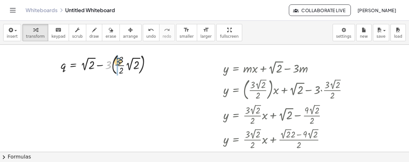
drag, startPoint x: 109, startPoint y: 64, endPoint x: 119, endPoint y: 60, distance: 10.8
click at [119, 60] on div at bounding box center [109, 64] width 102 height 25
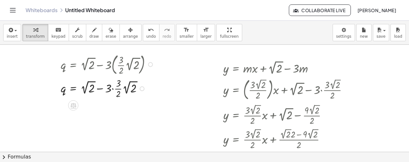
click at [113, 87] on div at bounding box center [109, 87] width 102 height 23
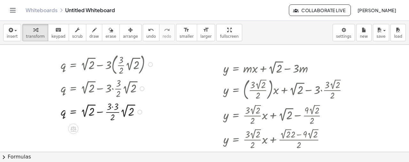
click at [113, 106] on div at bounding box center [109, 111] width 102 height 23
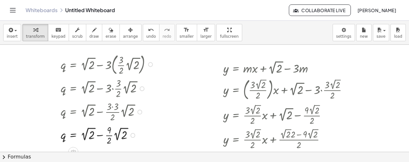
click at [107, 135] on div at bounding box center [109, 134] width 102 height 23
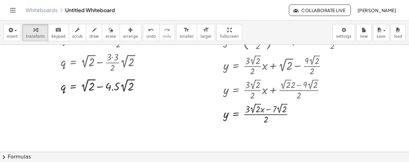
scroll to position [192, 121]
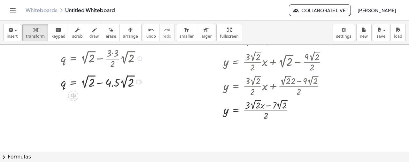
click at [138, 58] on div at bounding box center [140, 58] width 5 height 5
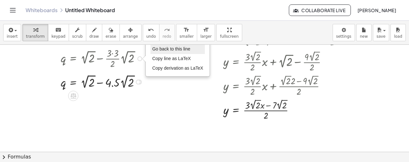
click at [157, 50] on span "Go back to this line" at bounding box center [171, 48] width 38 height 5
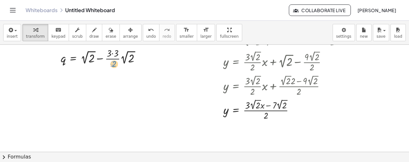
click at [113, 64] on div at bounding box center [109, 57] width 102 height 23
click at [112, 54] on div at bounding box center [109, 57] width 102 height 23
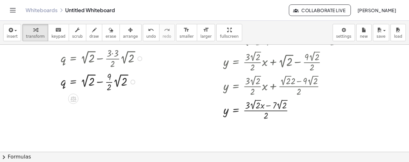
click at [98, 82] on div at bounding box center [109, 81] width 102 height 23
click at [98, 81] on div at bounding box center [109, 81] width 102 height 23
click at [100, 82] on div at bounding box center [109, 81] width 102 height 23
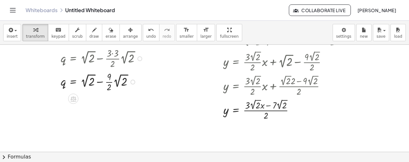
click at [100, 82] on div at bounding box center [109, 81] width 102 height 23
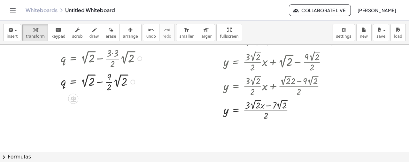
click at [132, 83] on div "Go back to this line Copy line as LaTeX Copy derivation as LaTeX" at bounding box center [133, 82] width 5 height 5
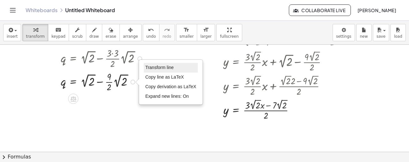
click at [174, 68] on li "Transform line" at bounding box center [171, 68] width 54 height 10
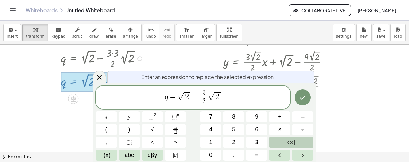
click at [191, 96] on span "−" at bounding box center [195, 97] width 9 height 8
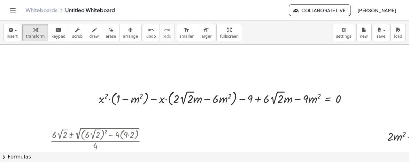
scroll to position [192, 121]
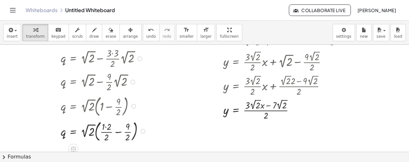
click at [106, 126] on div at bounding box center [109, 130] width 102 height 25
click at [115, 130] on div at bounding box center [109, 130] width 102 height 25
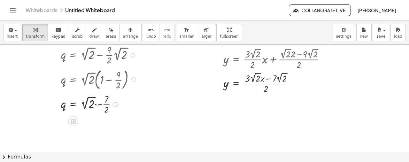
scroll to position [220, 121]
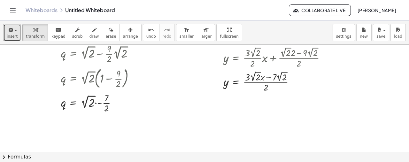
click at [11, 36] on span "insert" at bounding box center [12, 36] width 11 height 4
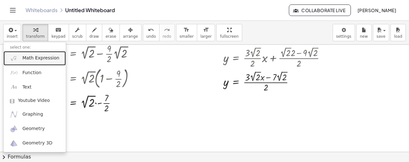
click at [22, 60] on span "Math Expression" at bounding box center [40, 58] width 37 height 6
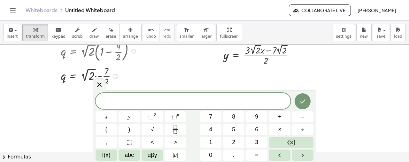
scroll to position [252, 121]
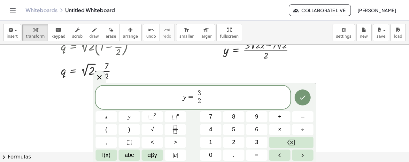
click at [201, 89] on div "y = 3 2 ​ ​" at bounding box center [193, 98] width 195 height 24
click at [154, 128] on span "√" at bounding box center [152, 129] width 3 height 9
click at [218, 92] on span "7 2 ​" at bounding box center [216, 98] width 8 height 16
click at [216, 91] on span "7" at bounding box center [216, 93] width 4 height 7
click at [162, 129] on button "√" at bounding box center [152, 129] width 21 height 11
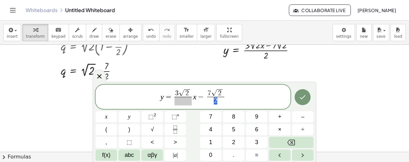
drag, startPoint x: 213, startPoint y: 100, endPoint x: 217, endPoint y: 101, distance: 3.9
click at [217, 101] on span "2" at bounding box center [215, 101] width 17 height 9
click at [187, 103] on span at bounding box center [184, 101] width 17 height 9
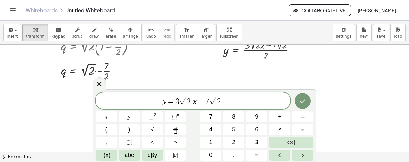
click at [163, 100] on span "y = 3 √ 2 ​ x − 7 √ 2" at bounding box center [193, 101] width 195 height 10
click at [305, 100] on icon "Done" at bounding box center [303, 101] width 8 height 8
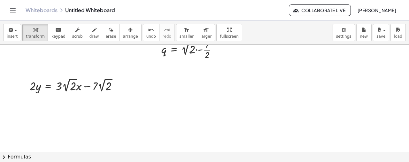
scroll to position [274, 1]
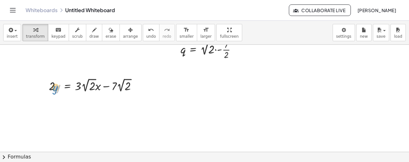
click at [55, 87] on div at bounding box center [95, 84] width 99 height 17
drag, startPoint x: 51, startPoint y: 85, endPoint x: 139, endPoint y: 82, distance: 87.7
click at [139, 82] on div at bounding box center [95, 84] width 99 height 17
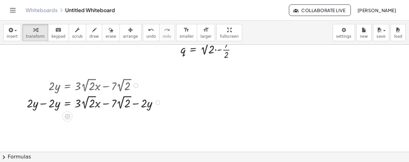
click at [45, 103] on div at bounding box center [95, 101] width 143 height 17
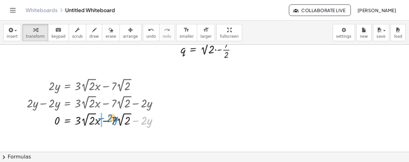
drag, startPoint x: 137, startPoint y: 121, endPoint x: 101, endPoint y: 118, distance: 35.3
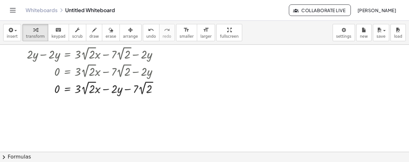
scroll to position [328, 1]
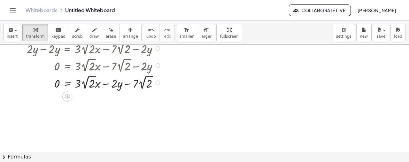
click at [157, 83] on div at bounding box center [157, 82] width 5 height 5
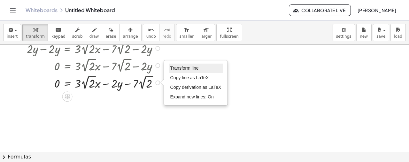
click at [189, 71] on li "Transform line" at bounding box center [196, 69] width 54 height 10
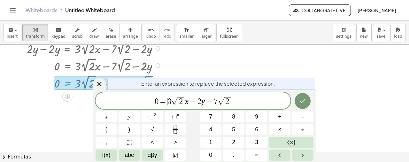
click at [168, 97] on span "0 = ​ 3 √ 2 x − 2 y − 7 √ 2" at bounding box center [193, 101] width 195 height 10
click at [155, 129] on button "√" at bounding box center [152, 129] width 21 height 11
click at [175, 102] on span "3" at bounding box center [177, 102] width 4 height 8
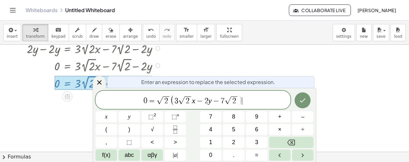
click at [257, 97] on span "0 = √ 2 ( 3 √ 2 x − 2 y − 7 √ 2 ) ​" at bounding box center [193, 101] width 195 height 12
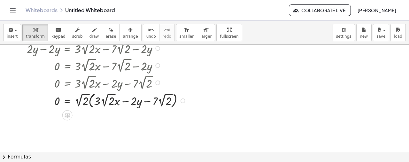
click at [84, 100] on div at bounding box center [108, 100] width 168 height 19
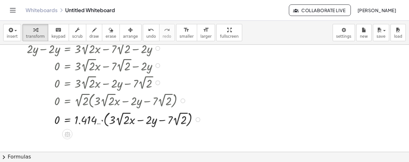
click at [183, 100] on div at bounding box center [183, 101] width 5 height 5
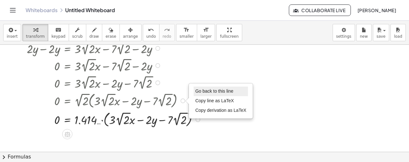
click at [209, 91] on span "Go back to this line" at bounding box center [214, 91] width 38 height 5
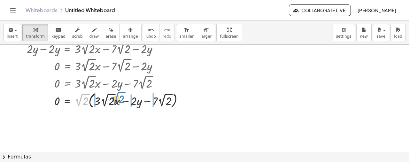
drag, startPoint x: 79, startPoint y: 103, endPoint x: 114, endPoint y: 103, distance: 34.6
click at [112, 102] on div at bounding box center [108, 100] width 168 height 19
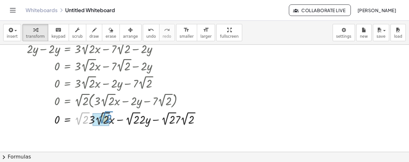
drag, startPoint x: 77, startPoint y: 123, endPoint x: 100, endPoint y: 122, distance: 23.4
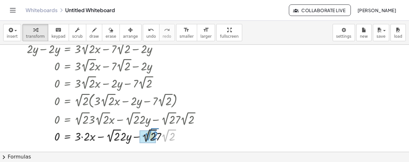
drag, startPoint x: 165, startPoint y: 139, endPoint x: 148, endPoint y: 138, distance: 17.3
click at [150, 138] on div at bounding box center [116, 135] width 185 height 17
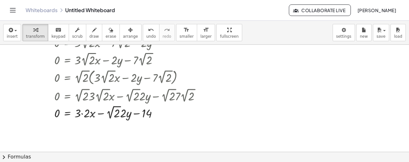
scroll to position [360, 1]
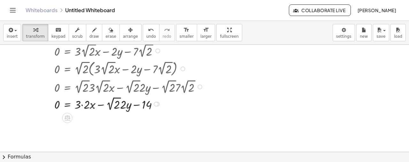
click at [81, 105] on div at bounding box center [116, 103] width 185 height 17
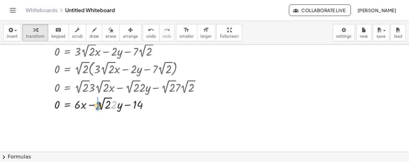
drag, startPoint x: 115, startPoint y: 104, endPoint x: 99, endPoint y: 105, distance: 16.0
click at [99, 105] on div at bounding box center [116, 103] width 185 height 17
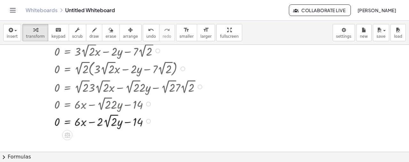
click at [147, 121] on div "Go back to this line Copy line as LaTeX Copy derivation as LaTeX" at bounding box center [148, 121] width 5 height 5
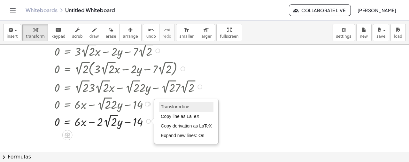
click at [174, 107] on span "Transform line" at bounding box center [175, 106] width 28 height 5
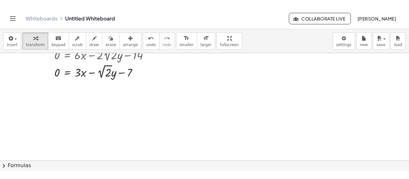
scroll to position [436, 1]
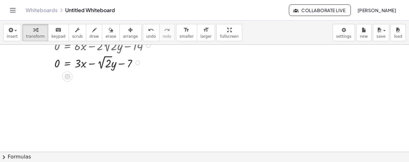
click at [137, 62] on div "Transform line Copy line as LaTeX Copy derivation as LaTeX Expand new lines: On" at bounding box center [137, 62] width 5 height 5
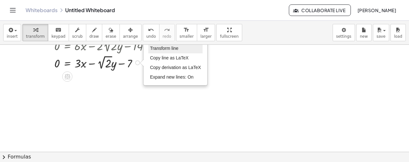
click at [162, 50] on span "Transform line" at bounding box center [164, 48] width 28 height 5
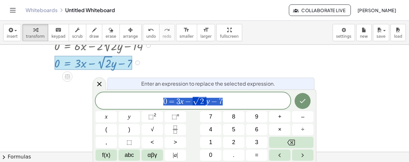
drag, startPoint x: 230, startPoint y: 101, endPoint x: 137, endPoint y: 105, distance: 93.5
click at [137, 105] on span "0 = 3 x − √ 2 y − 7" at bounding box center [193, 101] width 195 height 10
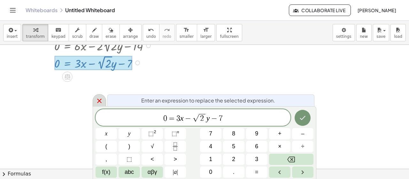
click at [93, 102] on div at bounding box center [99, 100] width 13 height 12
